Goal: Check status

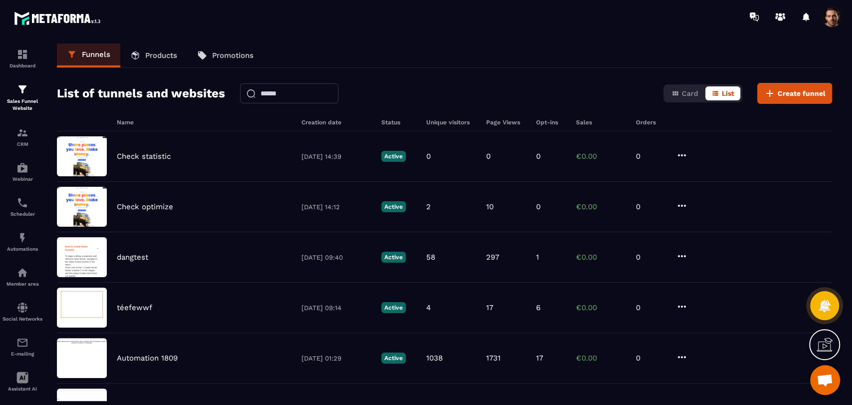
click at [490, 162] on div "Check statistic [DATE] 14:39 Active 0 0 0 €0.00 0" at bounding box center [445, 156] width 776 height 50
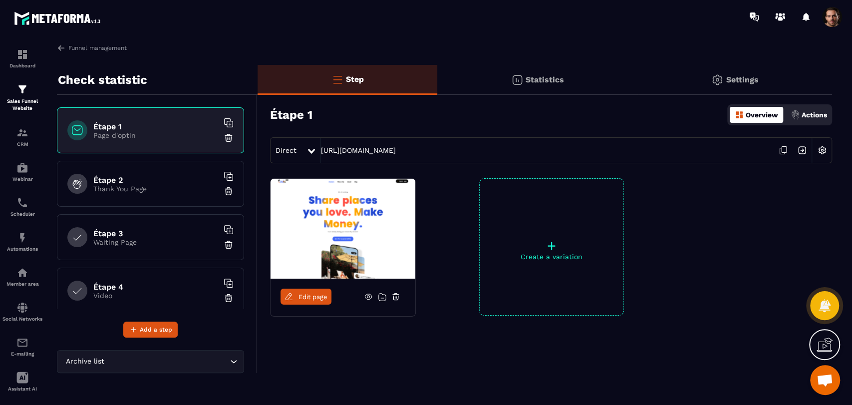
click at [545, 66] on div "Statistics" at bounding box center [537, 80] width 200 height 30
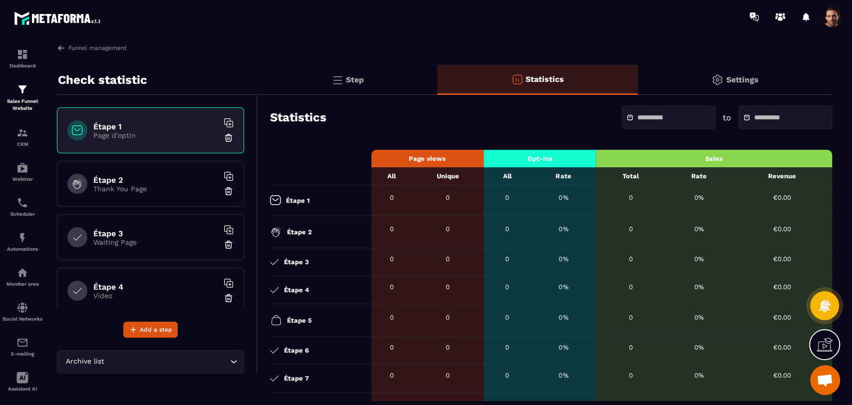
click at [328, 78] on div "Step" at bounding box center [348, 80] width 180 height 30
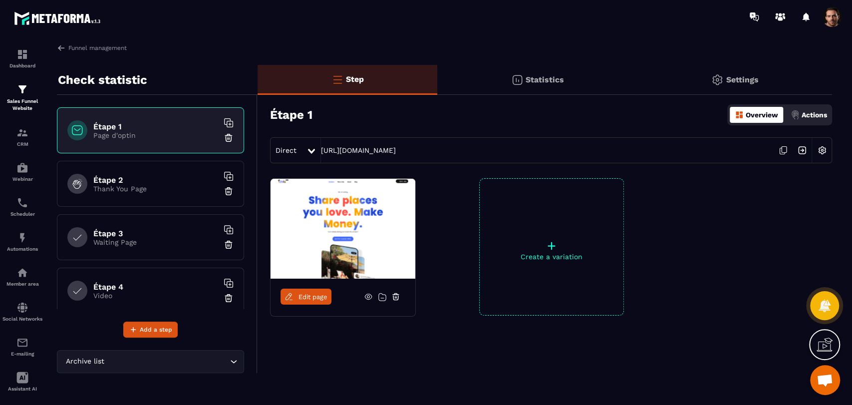
click at [163, 158] on div "Étape 1 Page d'optin Étape 2 Thank You Page Étape 3 Waiting Page Étape 4 Video …" at bounding box center [150, 208] width 187 height 202
click at [162, 176] on h6 "Étape 2" at bounding box center [155, 179] width 125 height 9
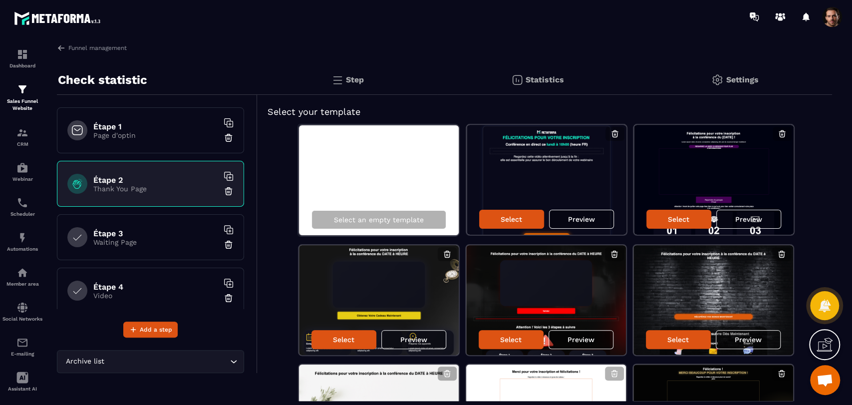
click at [165, 136] on p "Page d'optin" at bounding box center [155, 135] width 125 height 8
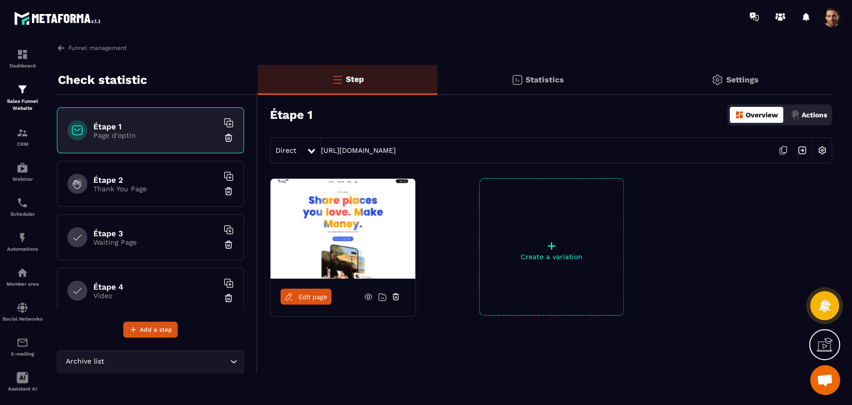
click at [162, 181] on h6 "Étape 2" at bounding box center [155, 179] width 125 height 9
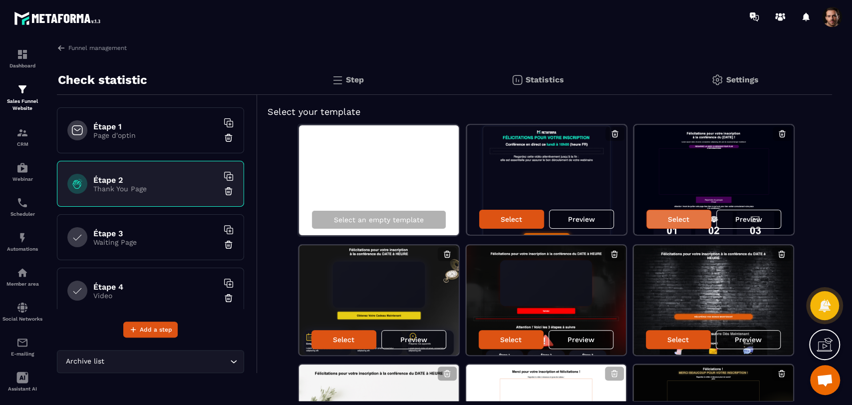
click at [661, 214] on div "Select" at bounding box center [679, 219] width 65 height 19
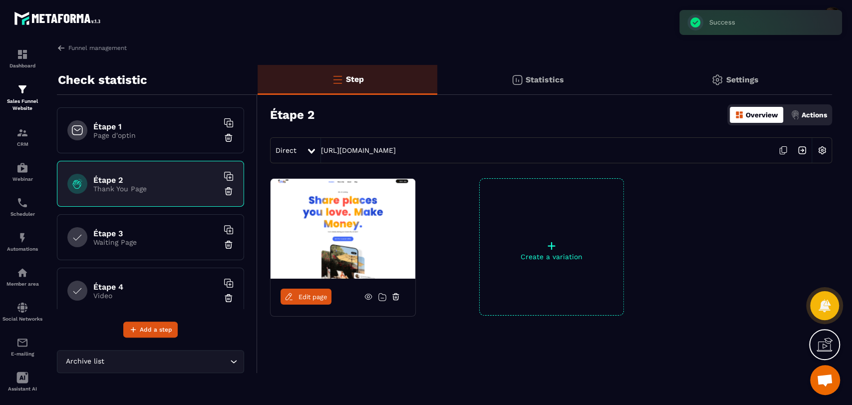
click at [543, 89] on div "Statistics" at bounding box center [537, 80] width 200 height 30
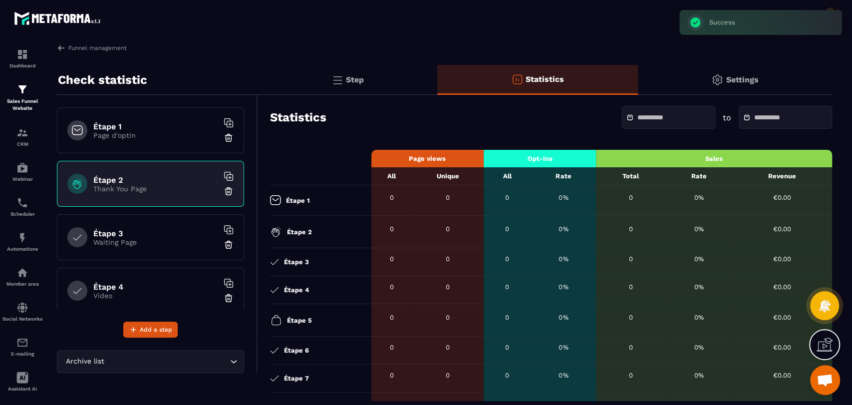
click at [354, 76] on p "Step" at bounding box center [355, 79] width 18 height 9
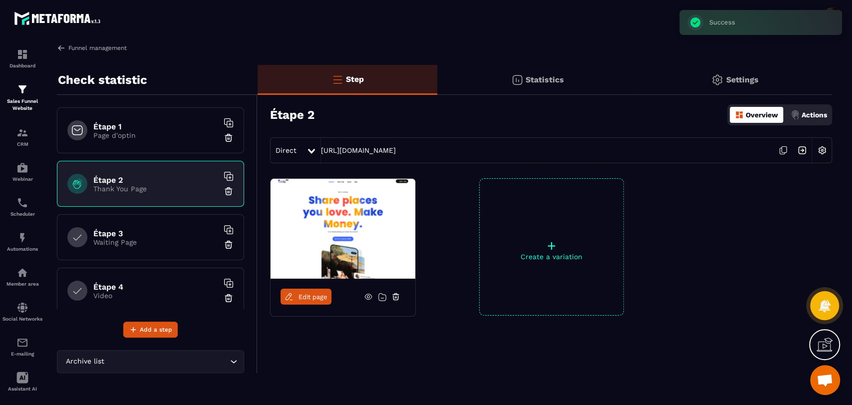
click at [61, 50] on img at bounding box center [61, 47] width 9 height 9
